Goal: Information Seeking & Learning: Find specific fact

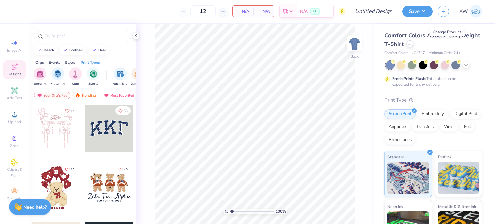
click at [412, 44] on icon at bounding box center [409, 43] width 3 height 3
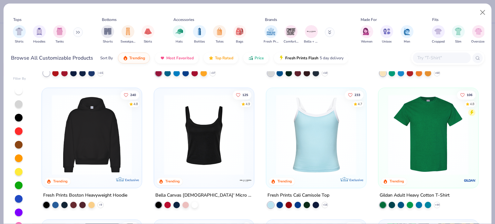
scroll to position [150, 0]
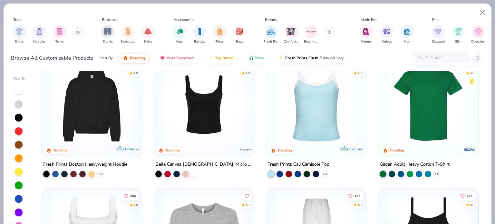
click at [295, 98] on img at bounding box center [316, 103] width 87 height 81
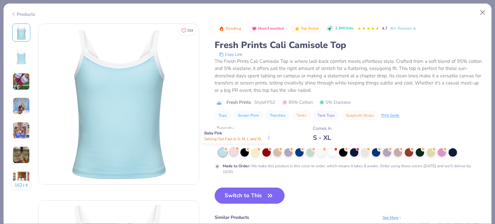
click at [235, 151] on div at bounding box center [233, 152] width 8 height 8
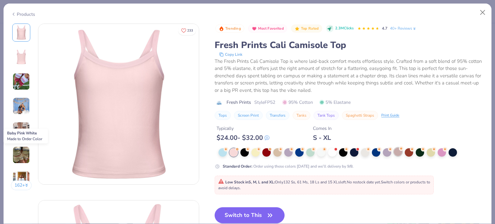
click at [228, 150] on circle at bounding box center [226, 149] width 5 height 5
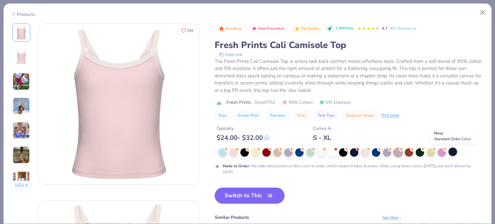
click at [453, 150] on div at bounding box center [453, 152] width 8 height 8
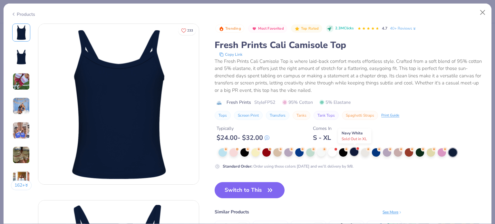
click at [357, 151] on div at bounding box center [354, 152] width 8 height 8
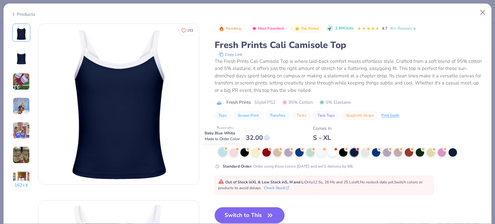
click at [223, 153] on div at bounding box center [223, 152] width 8 height 8
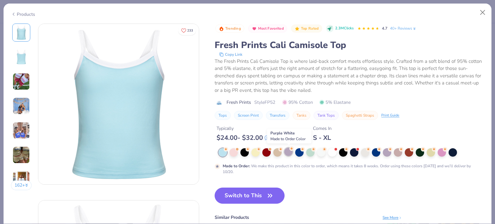
click at [291, 151] on div at bounding box center [288, 152] width 8 height 8
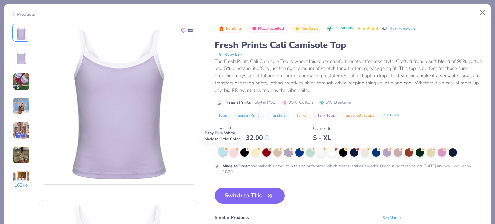
click at [224, 150] on icon at bounding box center [226, 148] width 5 height 5
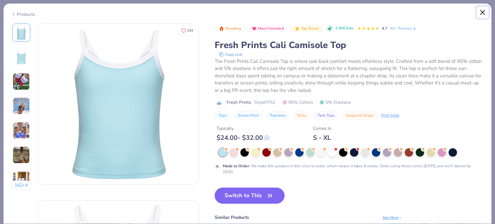
click at [483, 14] on button "Close" at bounding box center [483, 12] width 12 height 12
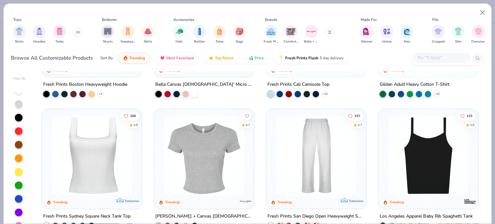
scroll to position [243, 0]
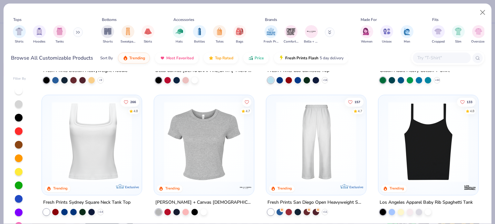
click at [299, 136] on img at bounding box center [316, 141] width 87 height 81
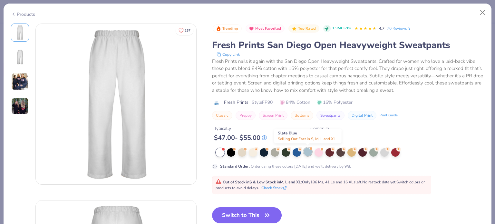
click at [307, 152] on div at bounding box center [308, 152] width 8 height 8
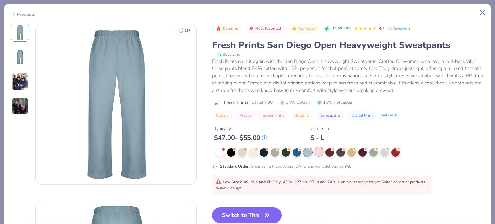
click at [318, 151] on div at bounding box center [319, 152] width 8 height 8
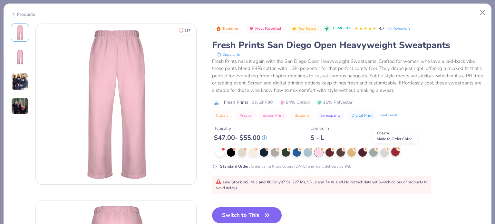
click at [396, 151] on div at bounding box center [395, 152] width 8 height 8
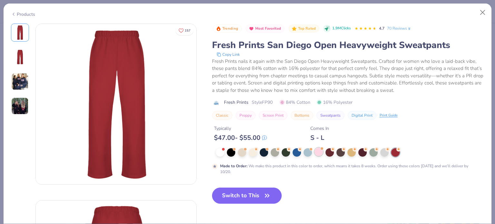
click at [319, 152] on div at bounding box center [319, 152] width 8 height 8
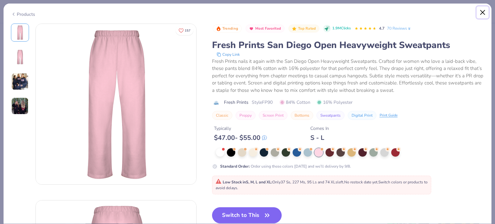
click at [483, 11] on button "Close" at bounding box center [483, 12] width 12 height 12
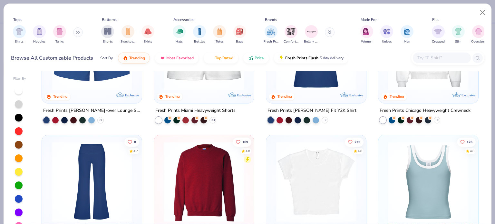
scroll to position [531, 0]
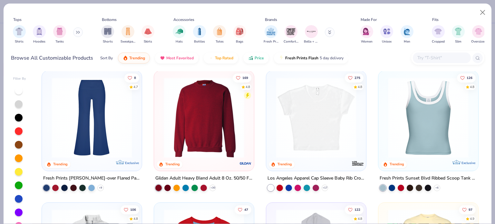
click at [431, 94] on img at bounding box center [428, 117] width 87 height 81
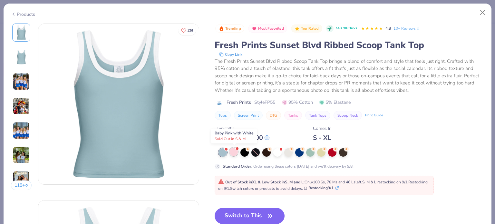
click at [235, 150] on div at bounding box center [233, 152] width 8 height 8
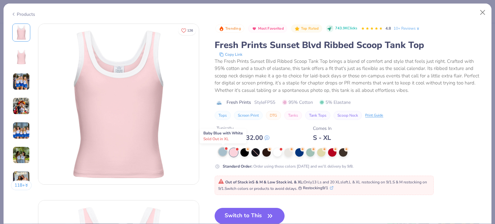
click at [224, 152] on div at bounding box center [223, 152] width 8 height 8
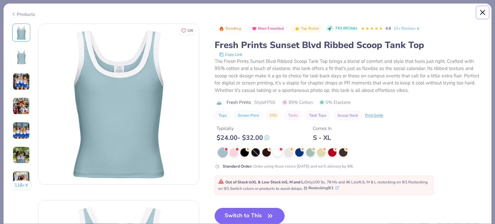
click at [485, 14] on button "Close" at bounding box center [483, 12] width 12 height 12
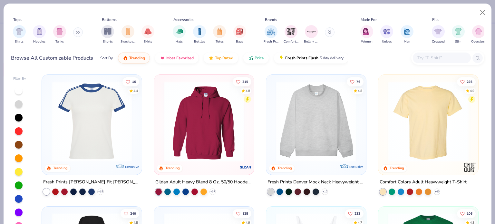
click at [427, 57] on input "text" at bounding box center [442, 57] width 50 height 7
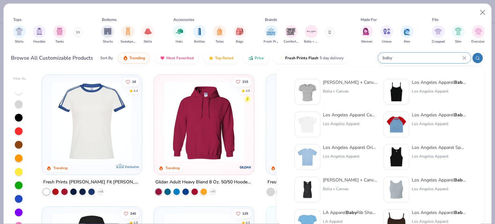
type input "baby"
click at [433, 81] on div "Los Angeles Apparel Baby Rib Spaghetti Tank" at bounding box center [439, 82] width 54 height 7
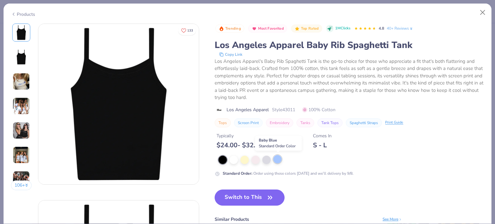
click at [278, 158] on div at bounding box center [277, 159] width 8 height 8
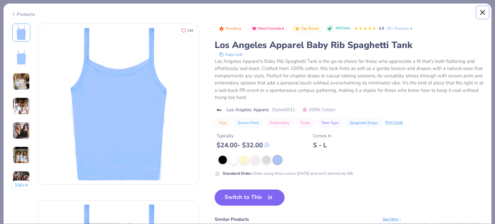
click at [482, 10] on button "Close" at bounding box center [483, 12] width 12 height 12
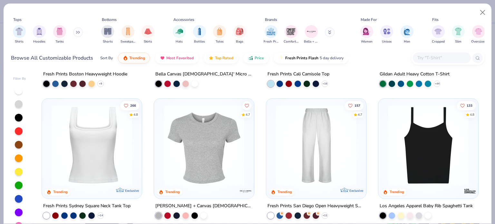
scroll to position [288, 0]
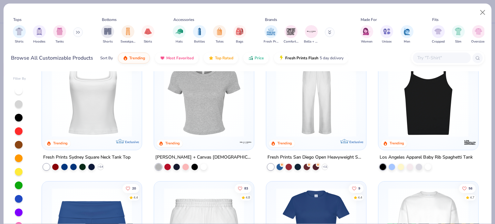
click at [327, 98] on img at bounding box center [316, 96] width 87 height 81
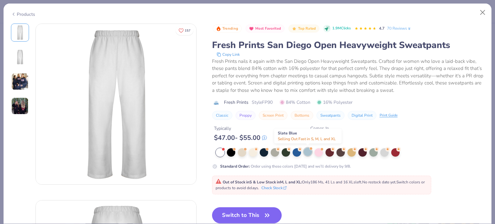
click at [306, 150] on div at bounding box center [308, 152] width 8 height 8
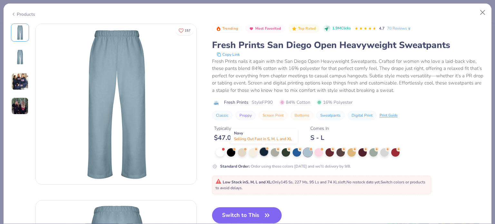
click at [262, 150] on div at bounding box center [264, 152] width 8 height 8
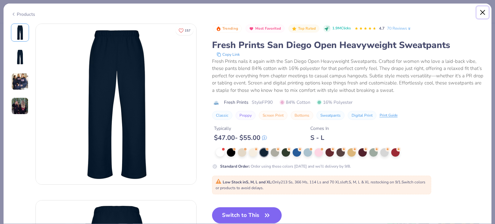
click at [481, 11] on button "Close" at bounding box center [483, 12] width 12 height 12
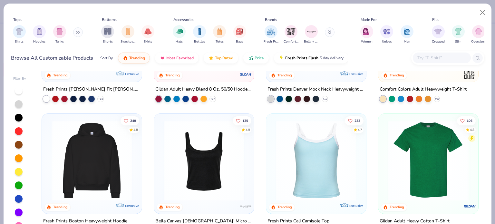
scroll to position [90, 0]
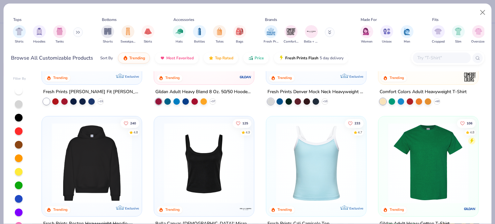
click at [307, 160] on img at bounding box center [316, 163] width 87 height 81
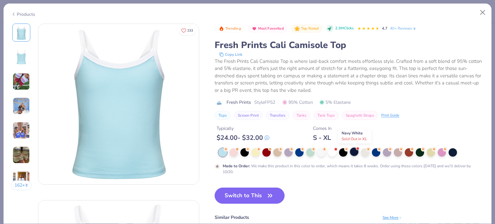
click at [355, 151] on div at bounding box center [354, 152] width 8 height 8
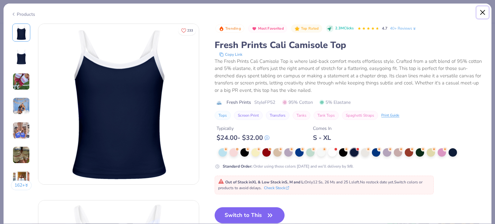
click at [484, 9] on button "Close" at bounding box center [483, 12] width 12 height 12
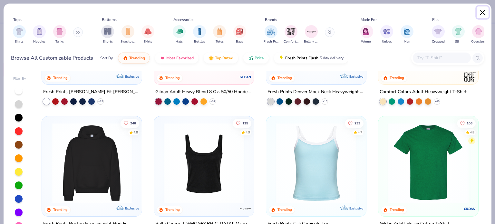
click at [485, 9] on button "Close" at bounding box center [483, 12] width 12 height 12
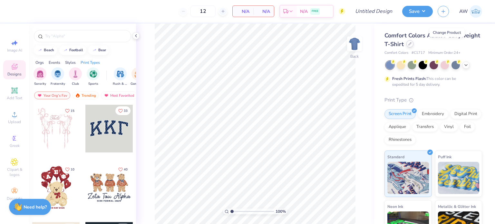
click at [414, 47] on div at bounding box center [409, 43] width 7 height 7
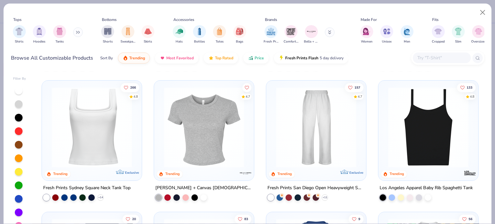
scroll to position [258, 0]
click at [306, 115] on img at bounding box center [316, 127] width 87 height 81
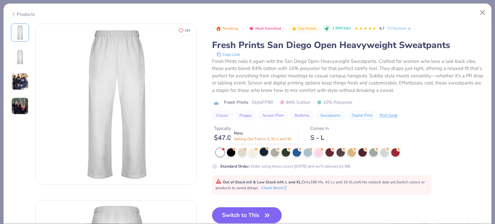
click at [262, 151] on div at bounding box center [264, 152] width 8 height 8
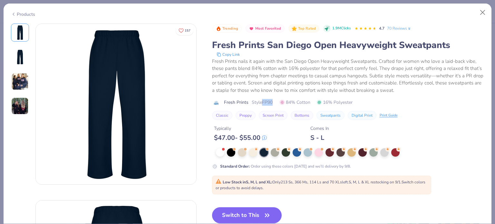
drag, startPoint x: 261, startPoint y: 102, endPoint x: 275, endPoint y: 102, distance: 14.5
click at [275, 102] on div "Fresh Prints Style FP90 84% Cotton 16% Polyester" at bounding box center [348, 102] width 272 height 7
copy span "FP90"
click at [482, 9] on button "Close" at bounding box center [483, 12] width 12 height 12
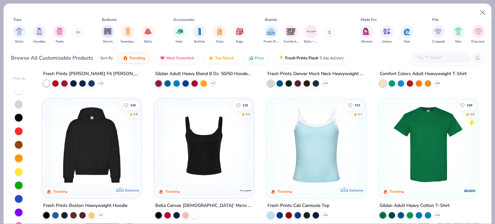
scroll to position [108, 0]
click at [321, 151] on img at bounding box center [316, 145] width 87 height 81
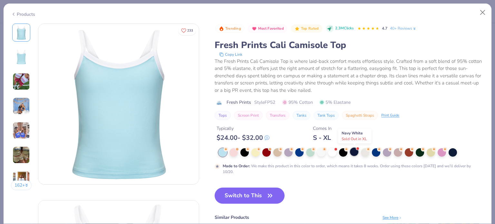
click at [355, 151] on div at bounding box center [354, 152] width 8 height 8
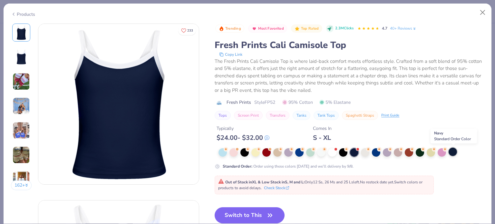
click at [452, 151] on div at bounding box center [453, 152] width 8 height 8
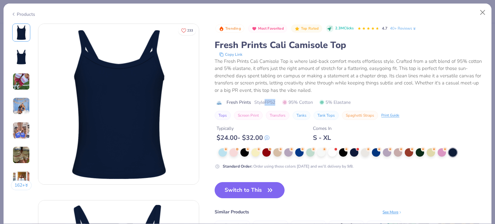
drag, startPoint x: 267, startPoint y: 102, endPoint x: 282, endPoint y: 102, distance: 15.5
click at [282, 102] on div "Fresh Prints Style FP52 95% Cotton 5% Elastane" at bounding box center [349, 102] width 269 height 7
copy span "FP52"
click at [482, 10] on button "Close" at bounding box center [483, 12] width 12 height 12
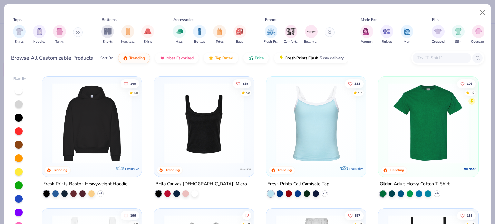
scroll to position [241, 0]
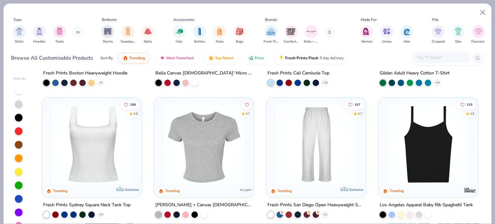
click at [307, 129] on img at bounding box center [316, 144] width 87 height 81
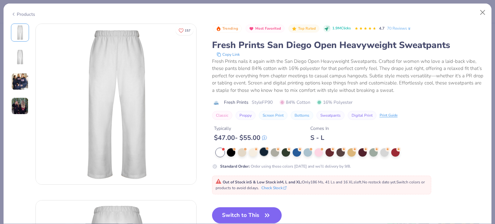
click at [263, 152] on div at bounding box center [264, 152] width 8 height 8
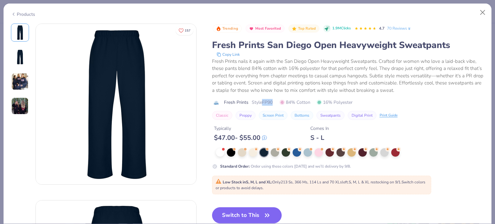
drag, startPoint x: 263, startPoint y: 102, endPoint x: 276, endPoint y: 101, distance: 13.5
click at [276, 101] on div "Fresh Prints Style FP90 84% Cotton 16% Polyester" at bounding box center [348, 102] width 272 height 7
copy span "FP90"
click at [482, 11] on button "Close" at bounding box center [483, 12] width 12 height 12
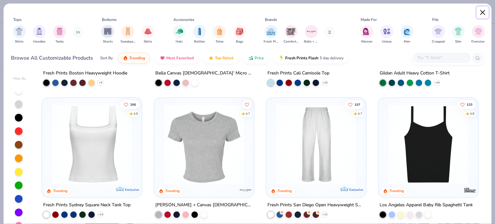
click at [482, 13] on button "Close" at bounding box center [483, 12] width 12 height 12
